Goal: Transaction & Acquisition: Purchase product/service

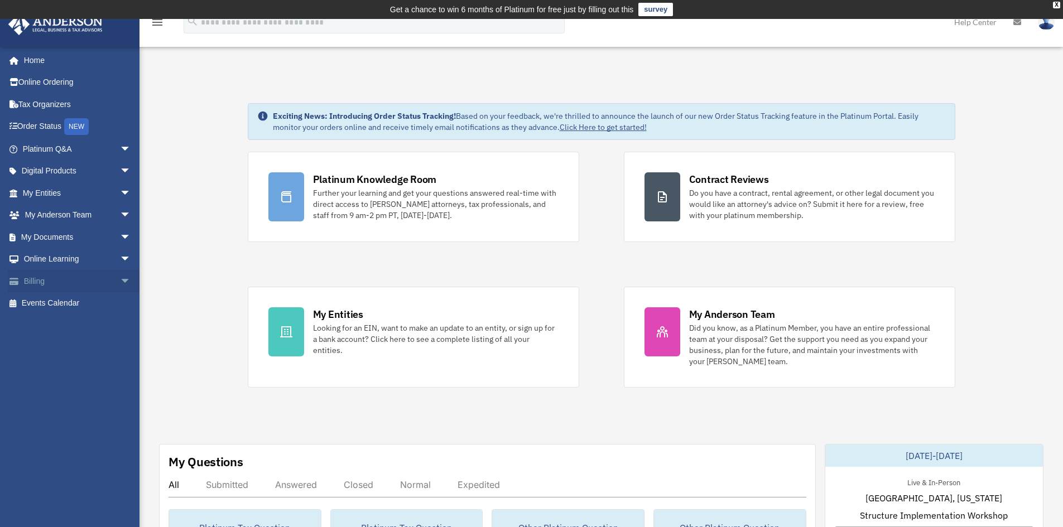
click at [36, 284] on link "Billing arrow_drop_down" at bounding box center [78, 281] width 140 height 22
click at [106, 278] on link "Billing arrow_drop_down" at bounding box center [78, 281] width 140 height 22
click at [107, 280] on link "Billing arrow_drop_down" at bounding box center [78, 281] width 140 height 22
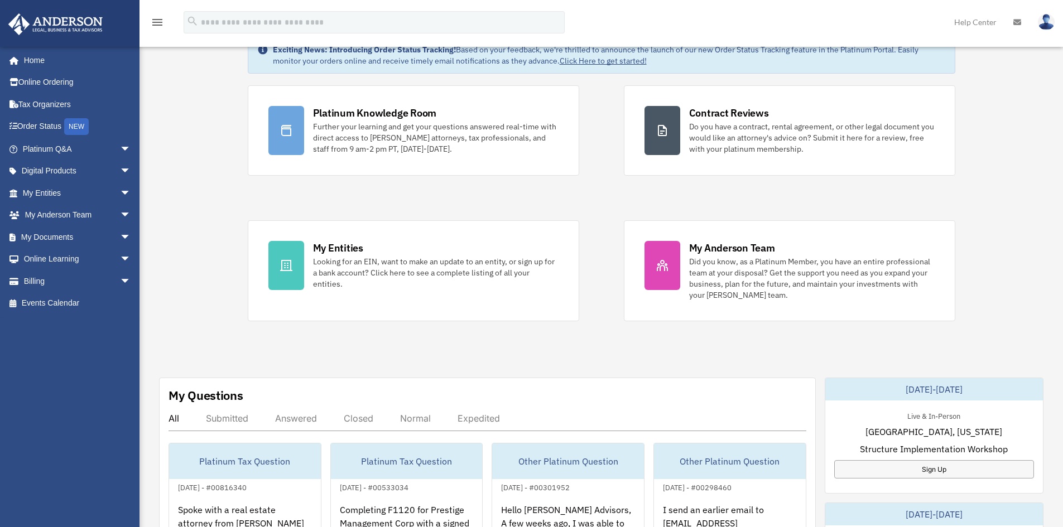
scroll to position [167, 0]
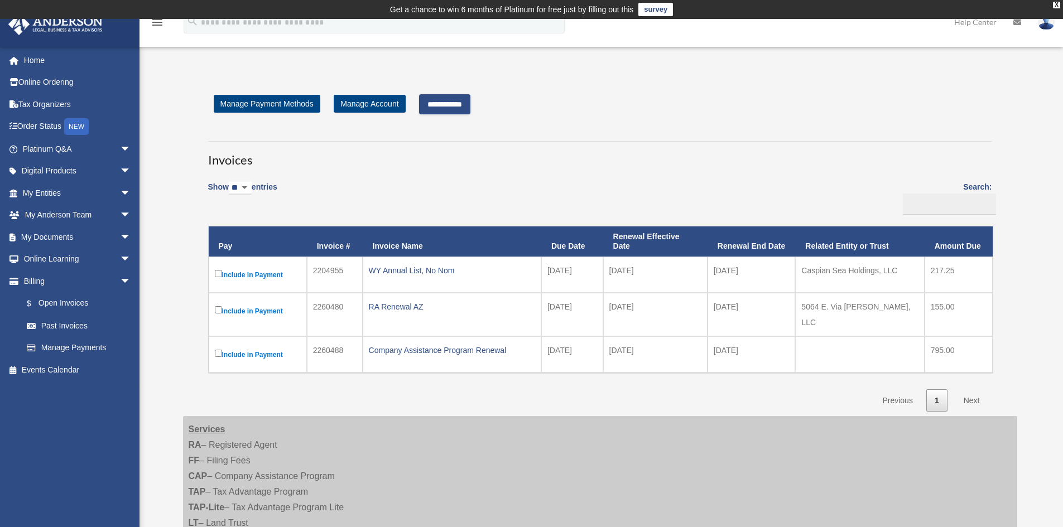
click at [448, 106] on input "**********" at bounding box center [444, 104] width 51 height 20
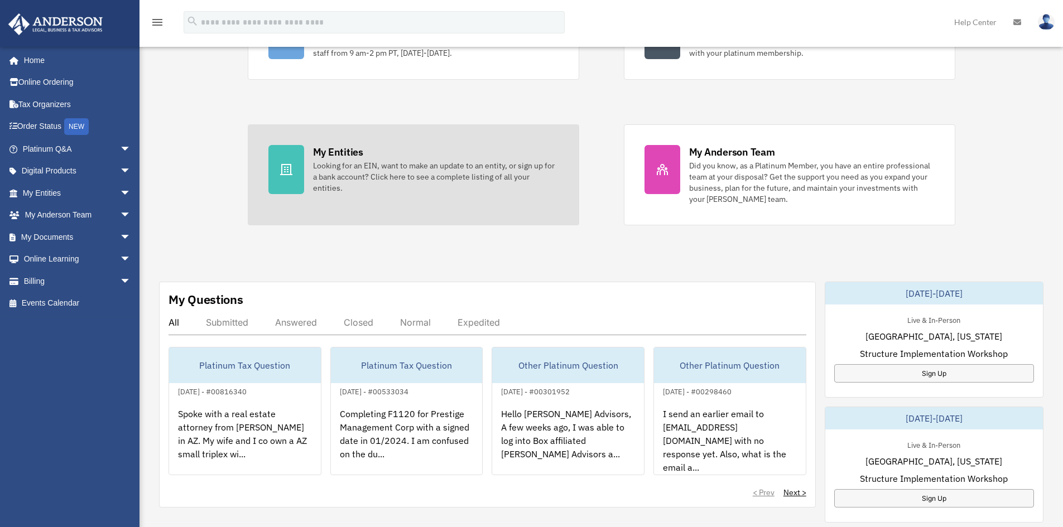
scroll to position [167, 0]
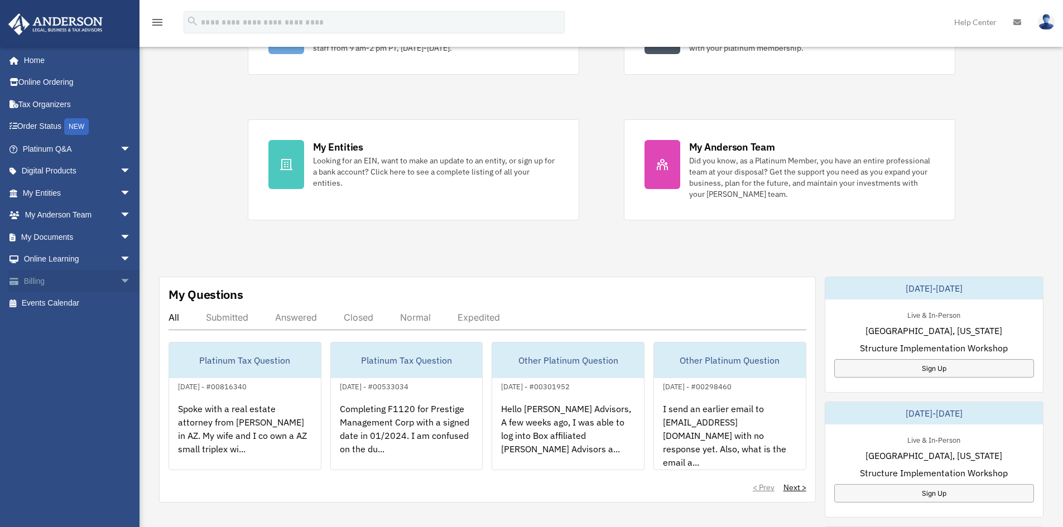
click at [54, 280] on link "Billing arrow_drop_down" at bounding box center [78, 281] width 140 height 22
